Goal: Contribute content

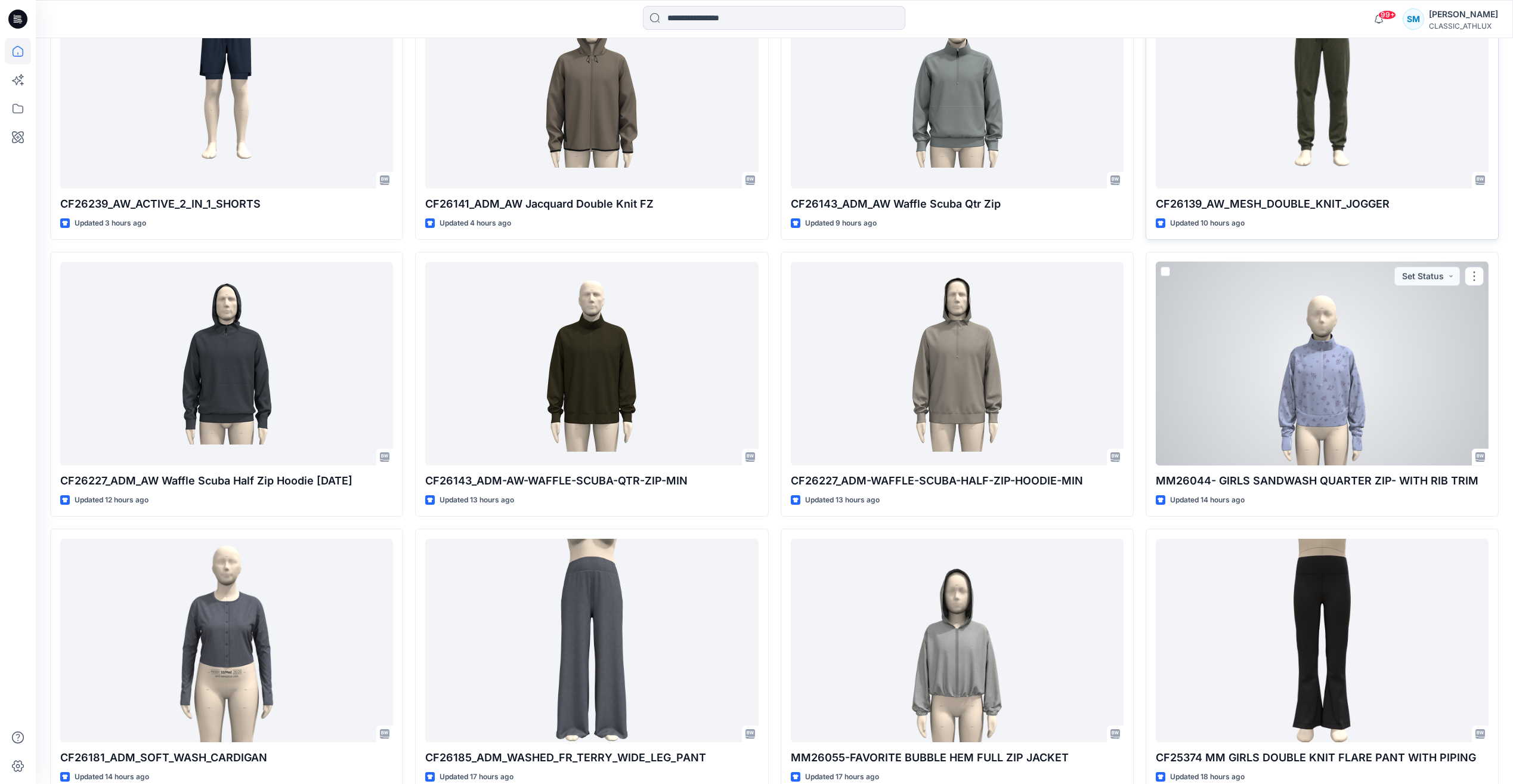
scroll to position [537, 0]
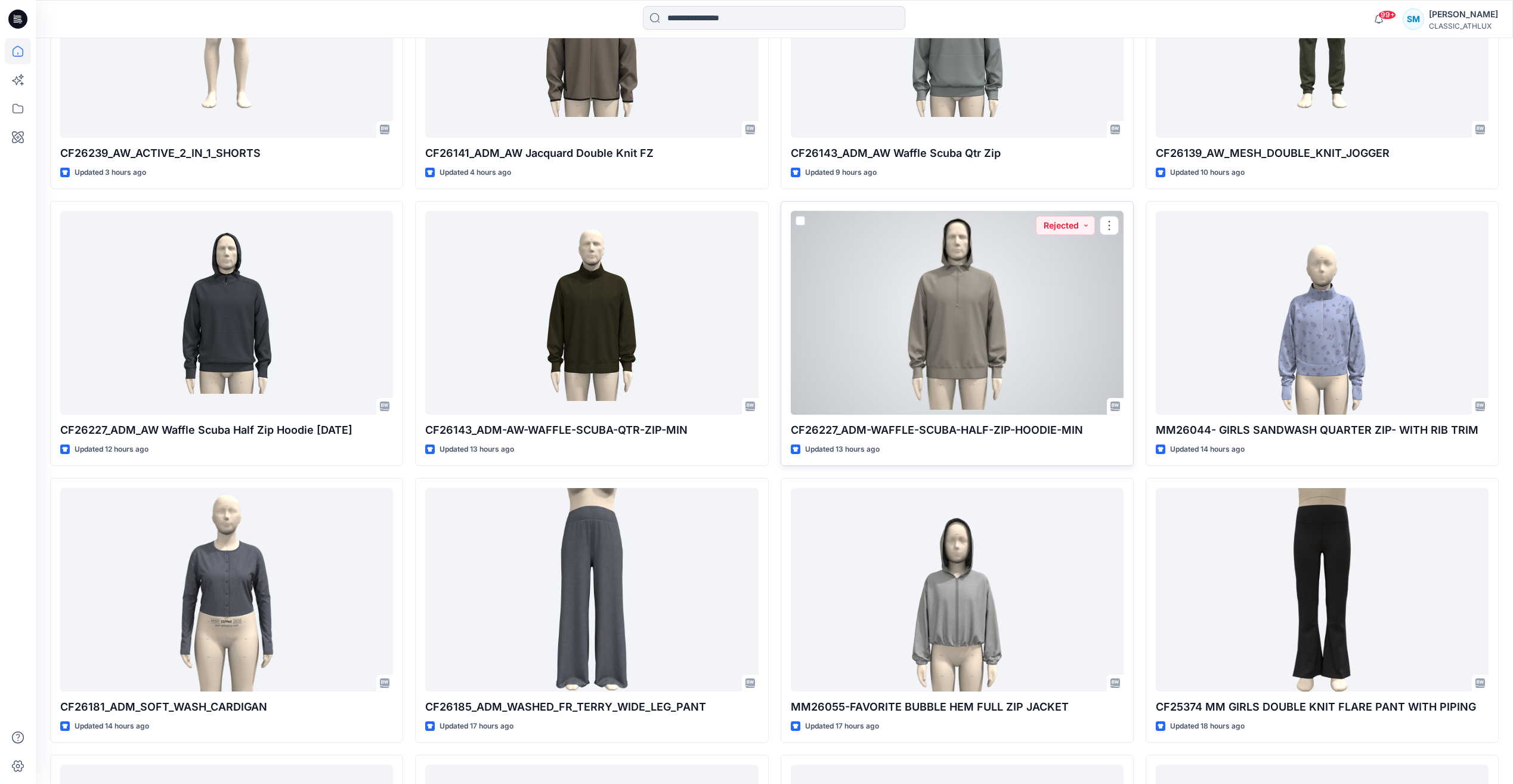
click at [849, 270] on div at bounding box center [956, 313] width 333 height 203
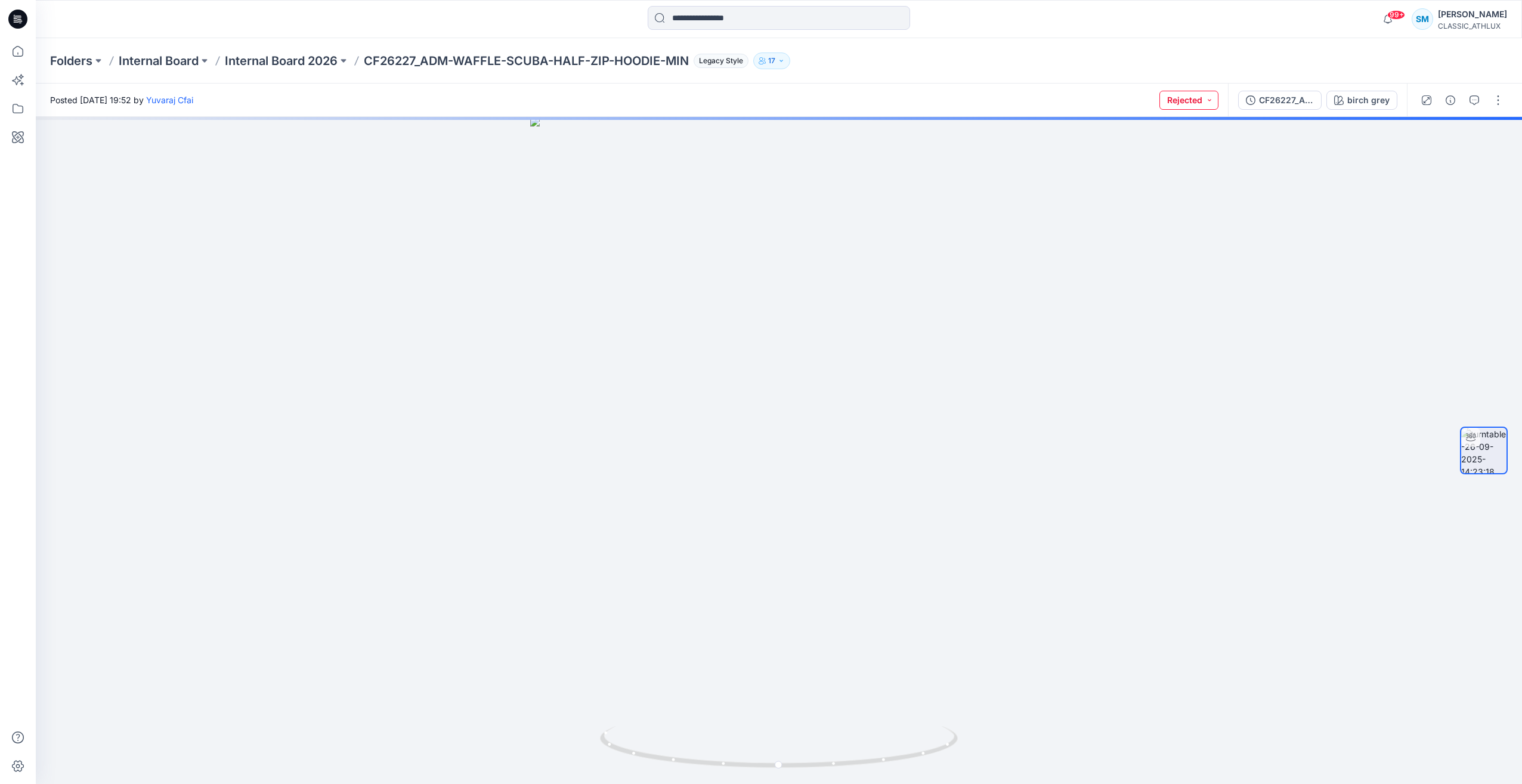
click at [1213, 99] on button "Rejected" at bounding box center [1188, 100] width 59 height 19
click at [1089, 100] on div "Posted [DATE] 19:52 by [PERSON_NAME] Cfai Rejected Set Status Accepted Rejected…" at bounding box center [631, 100] width 1192 height 33
drag, startPoint x: 1220, startPoint y: 291, endPoint x: 1268, endPoint y: 307, distance: 50.6
click at [1268, 307] on div at bounding box center [779, 450] width 1487 height 667
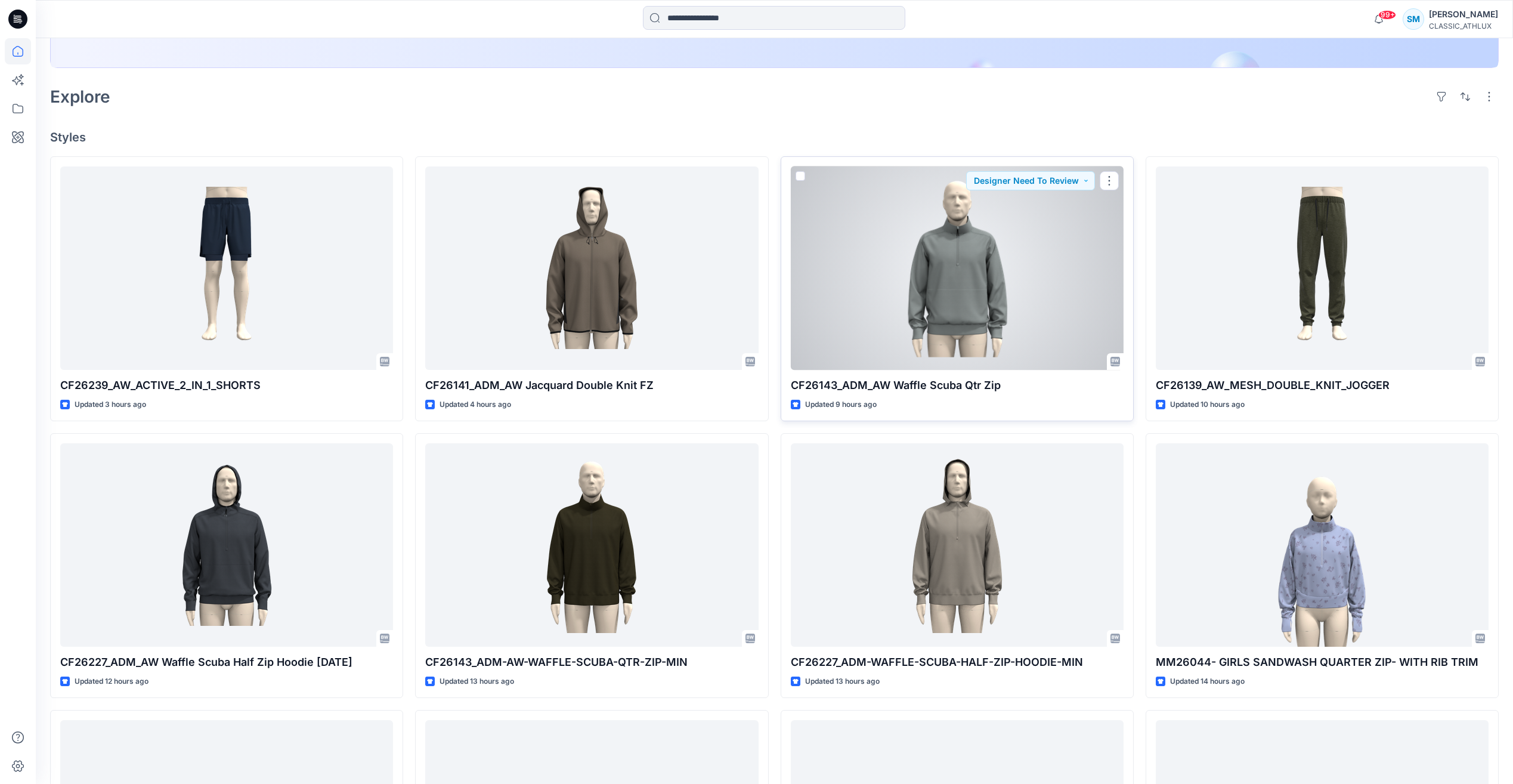
scroll to position [238, 0]
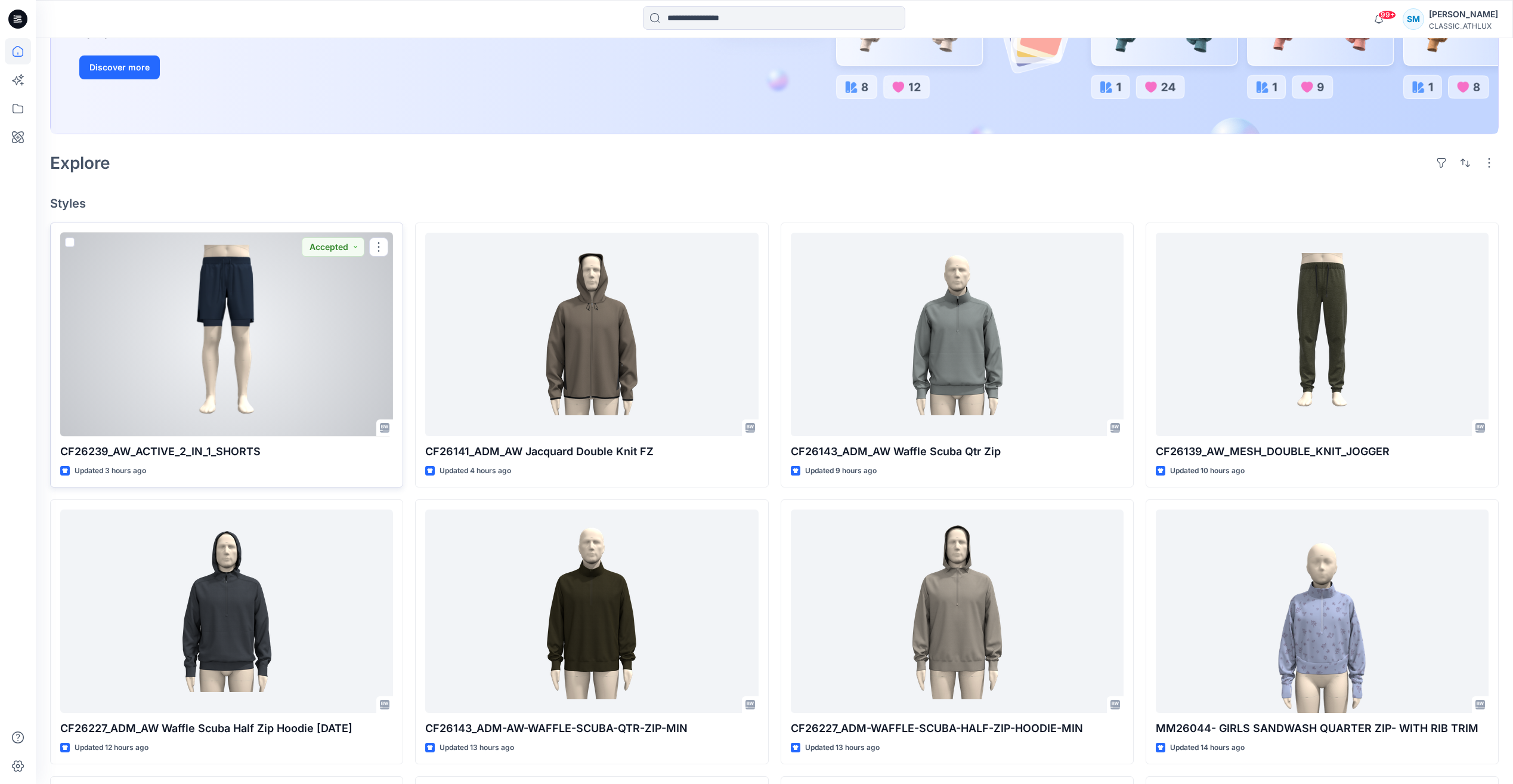
click at [179, 341] on div at bounding box center [226, 334] width 333 height 203
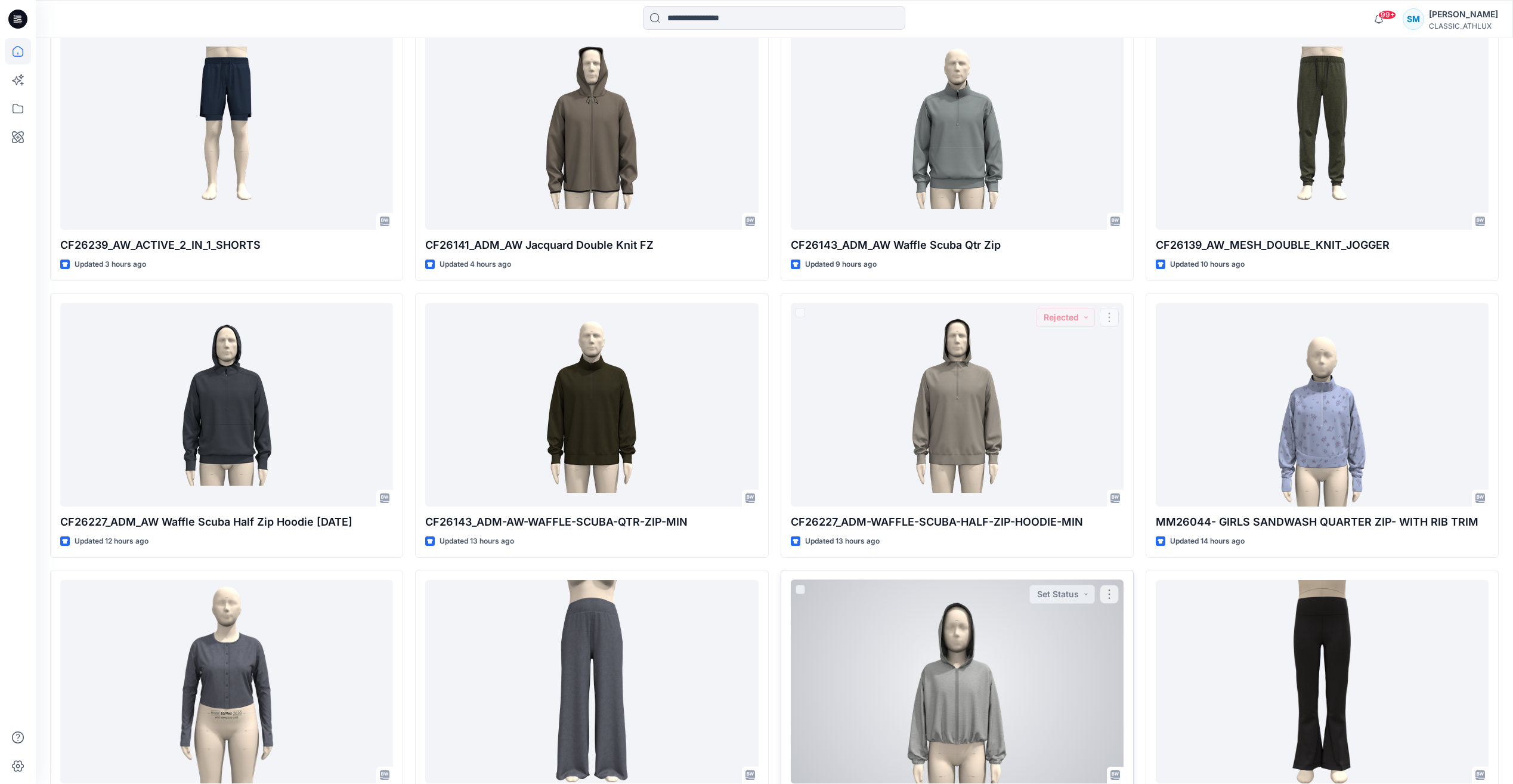
scroll to position [537, 0]
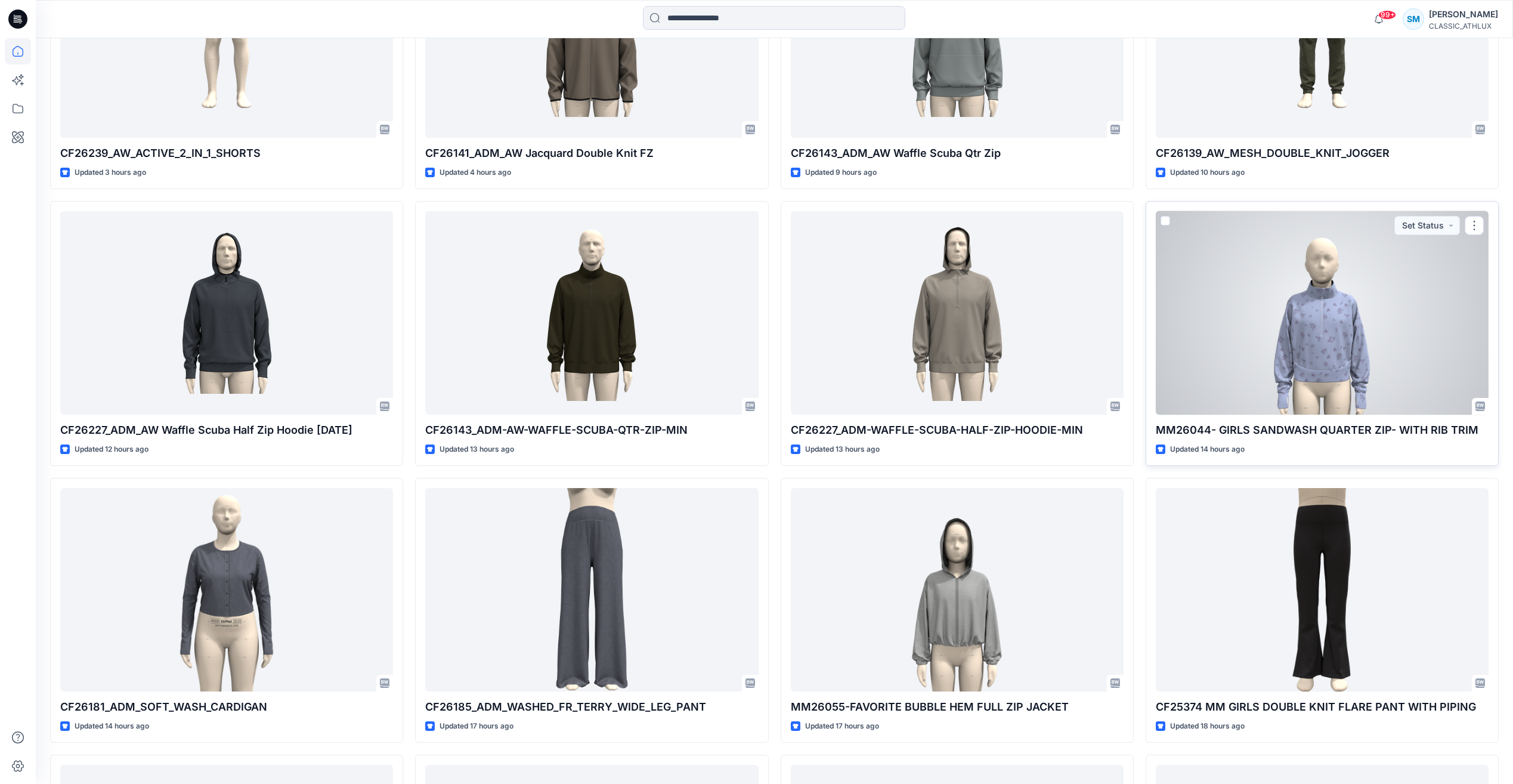
click at [1378, 303] on div at bounding box center [1322, 313] width 333 height 203
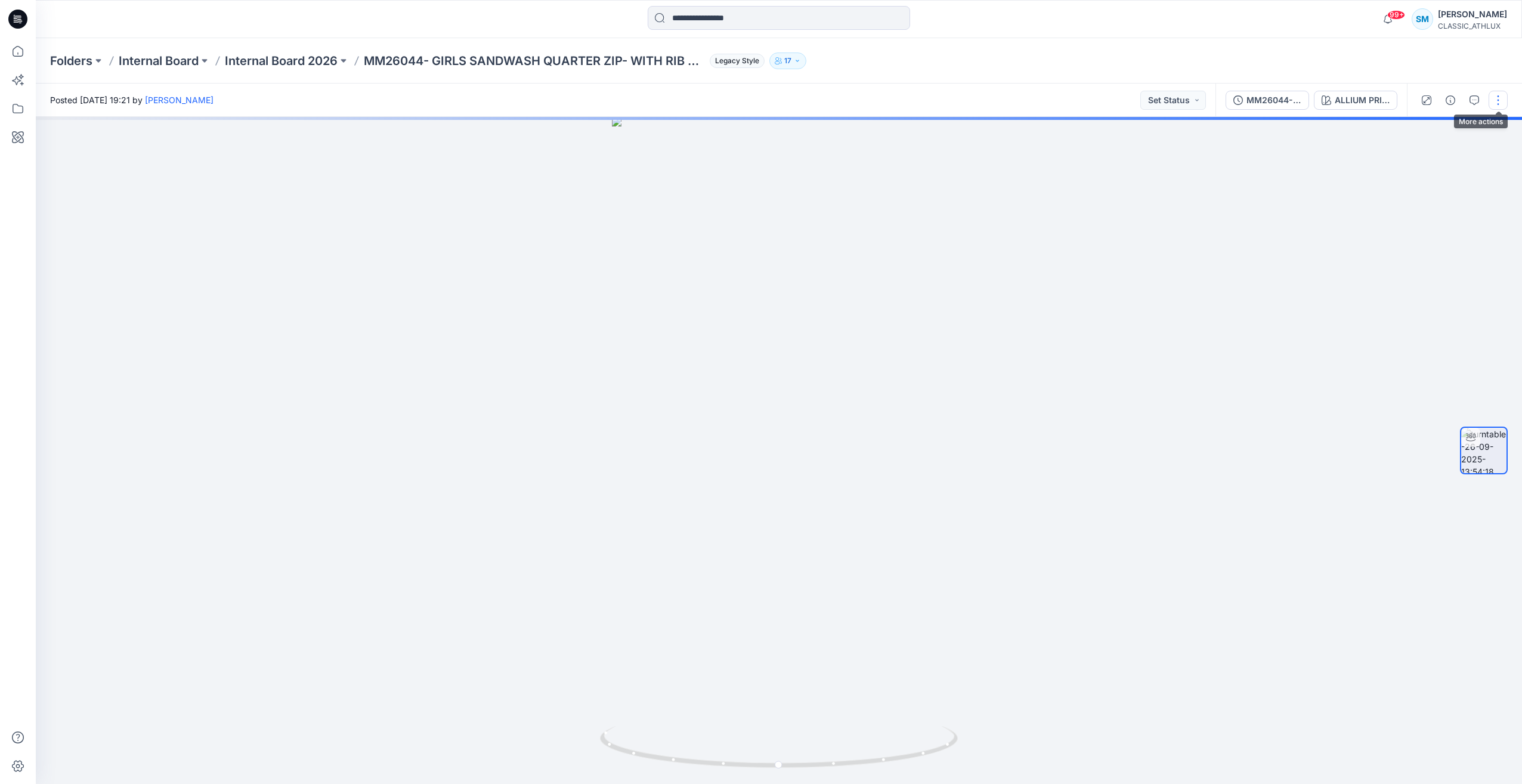
click at [1491, 101] on button "button" at bounding box center [1498, 100] width 19 height 19
click at [1444, 118] on button "Edit" at bounding box center [1448, 128] width 110 height 22
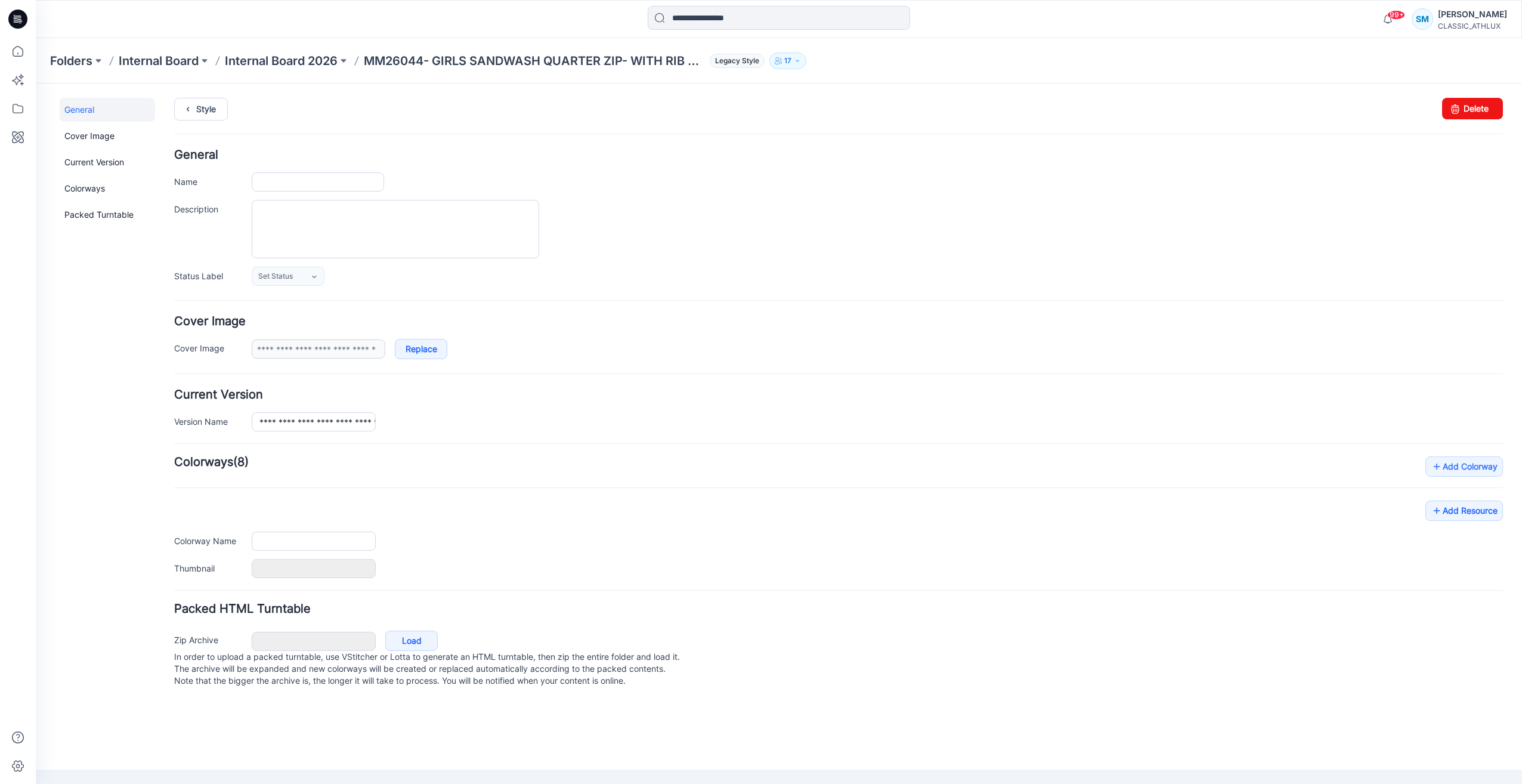
type input "**********"
